Goal: Check status: Check status

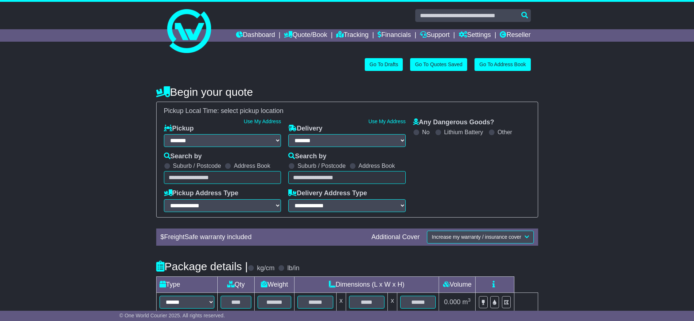
select select "**"
